Goal: Find specific page/section: Find specific page/section

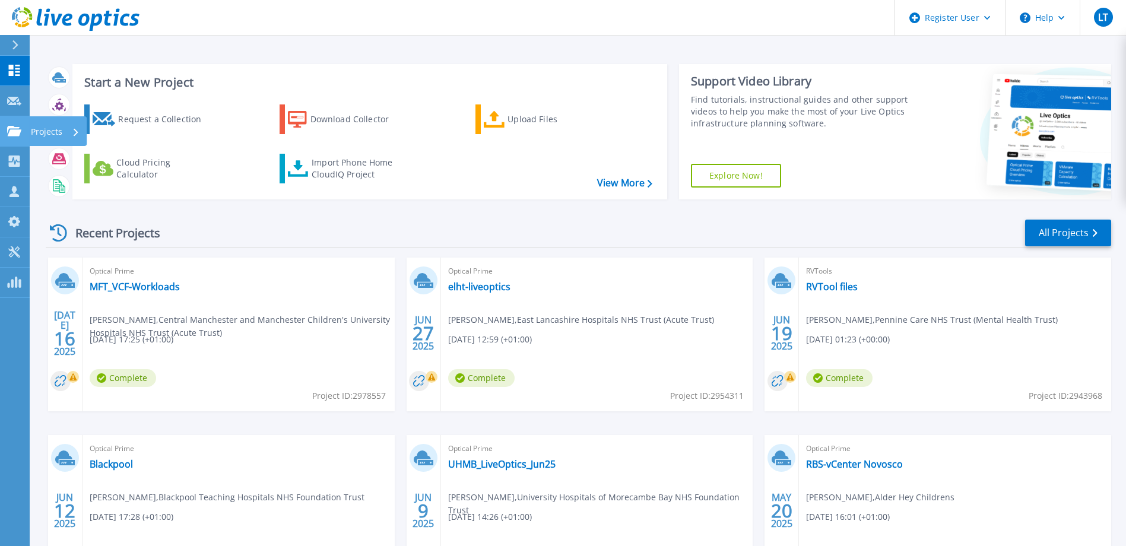
click at [12, 131] on icon at bounding box center [14, 131] width 14 height 10
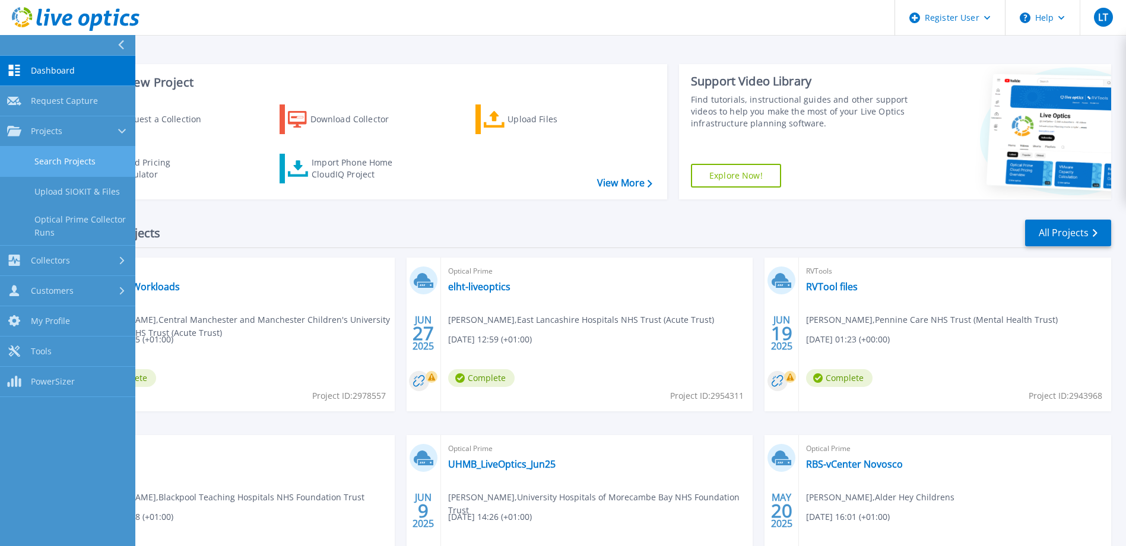
click at [79, 158] on link "Search Projects" at bounding box center [67, 162] width 135 height 30
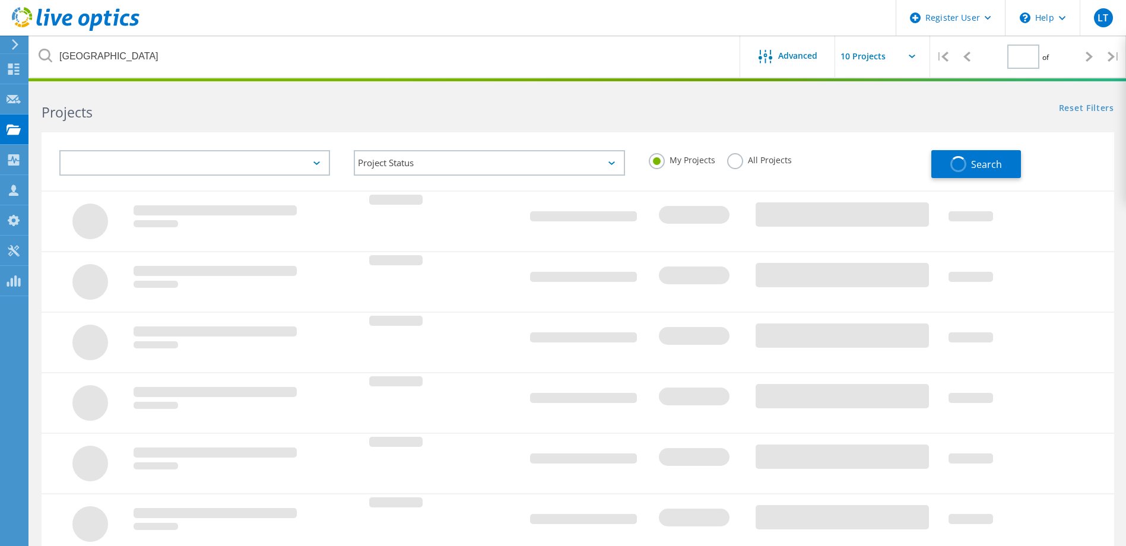
type input "1"
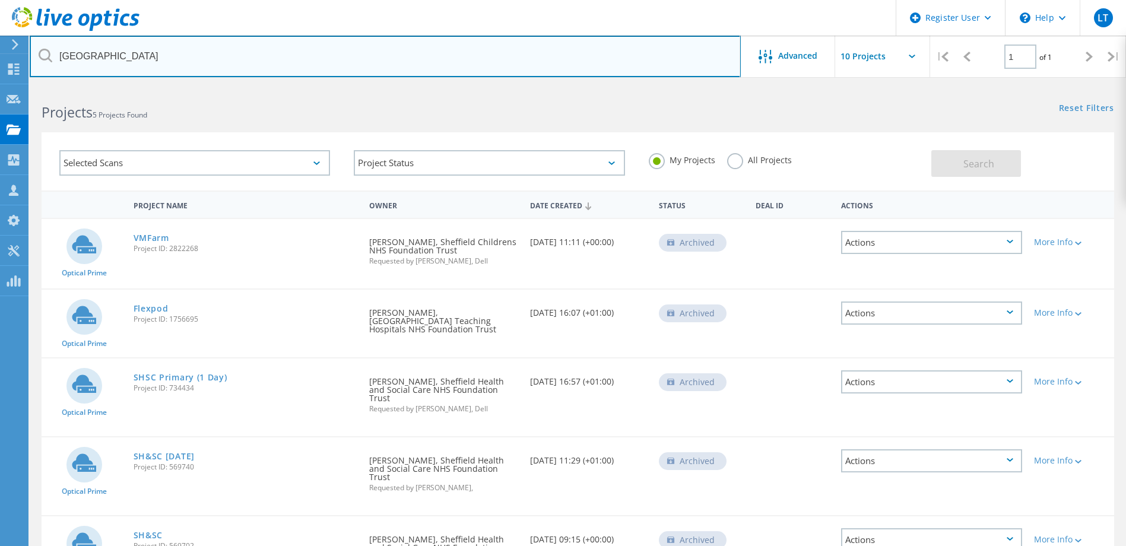
click at [166, 57] on input "Sheffield" at bounding box center [385, 57] width 711 height 42
drag, startPoint x: 166, startPoint y: 56, endPoint x: -42, endPoint y: 45, distance: 208.0
click at [0, 45] on html "Register User \n Help Explore Helpful Articles Contact Support LT Dell User Luk…" at bounding box center [563, 321] width 1126 height 642
paste input "2829579"
type input "2829579"
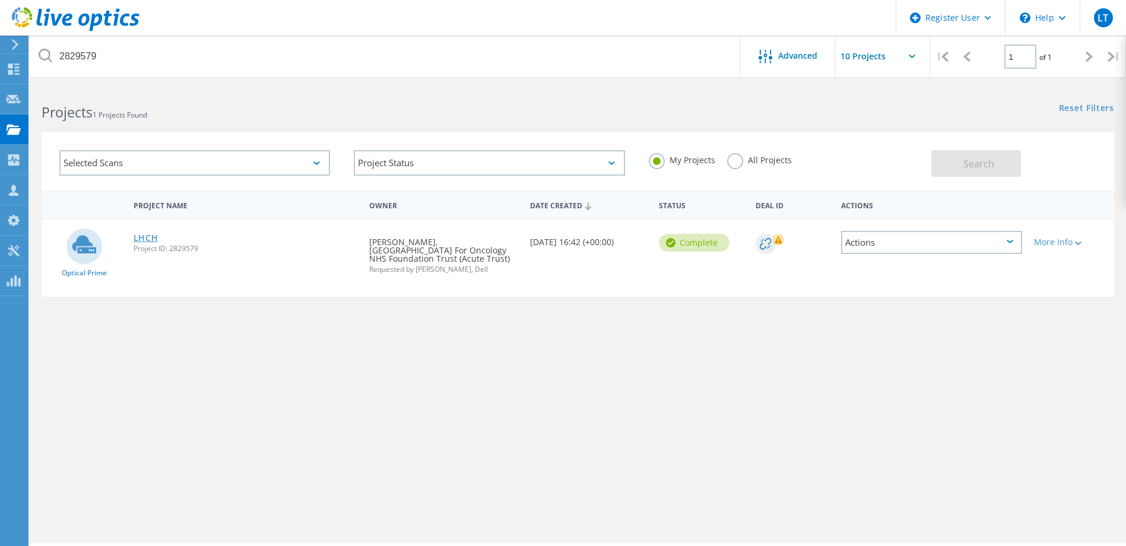
click at [138, 237] on link "LHCH" at bounding box center [146, 238] width 25 height 8
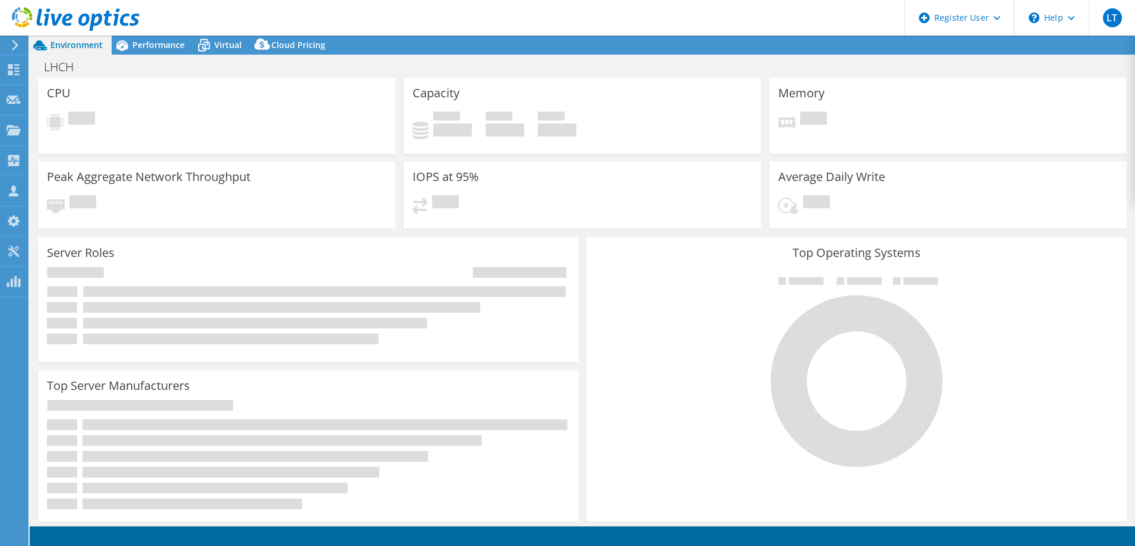
select select "EULondon"
select select "GBP"
